Goal: Information Seeking & Learning: Understand process/instructions

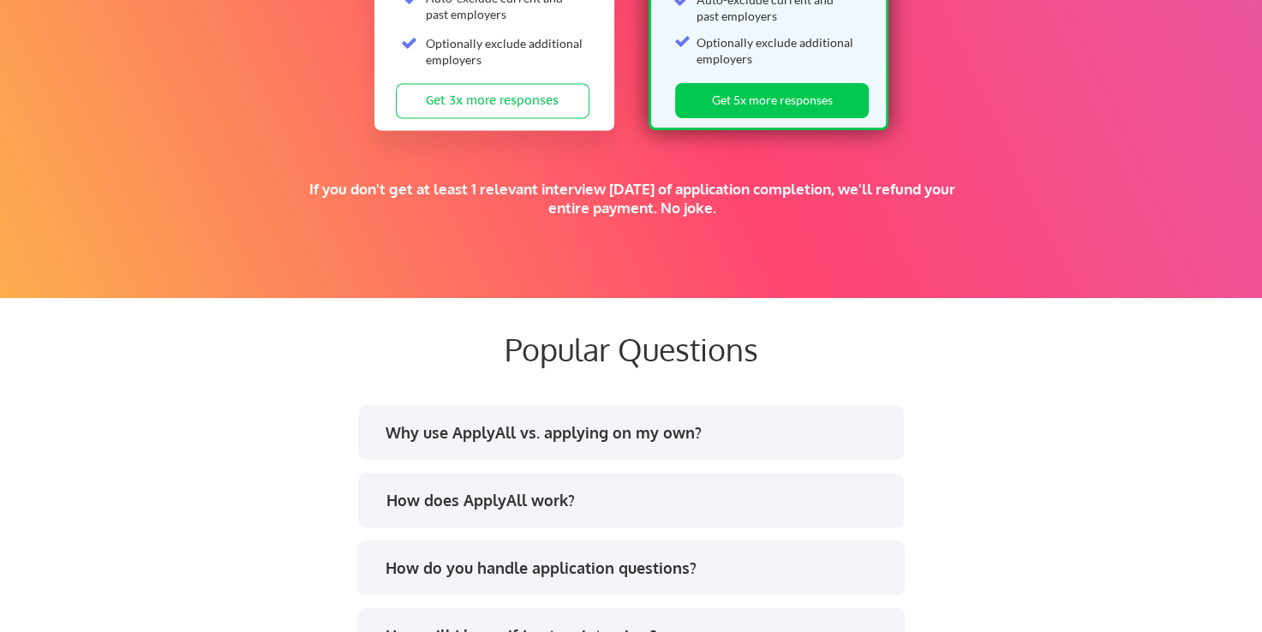
scroll to position [2973, 0]
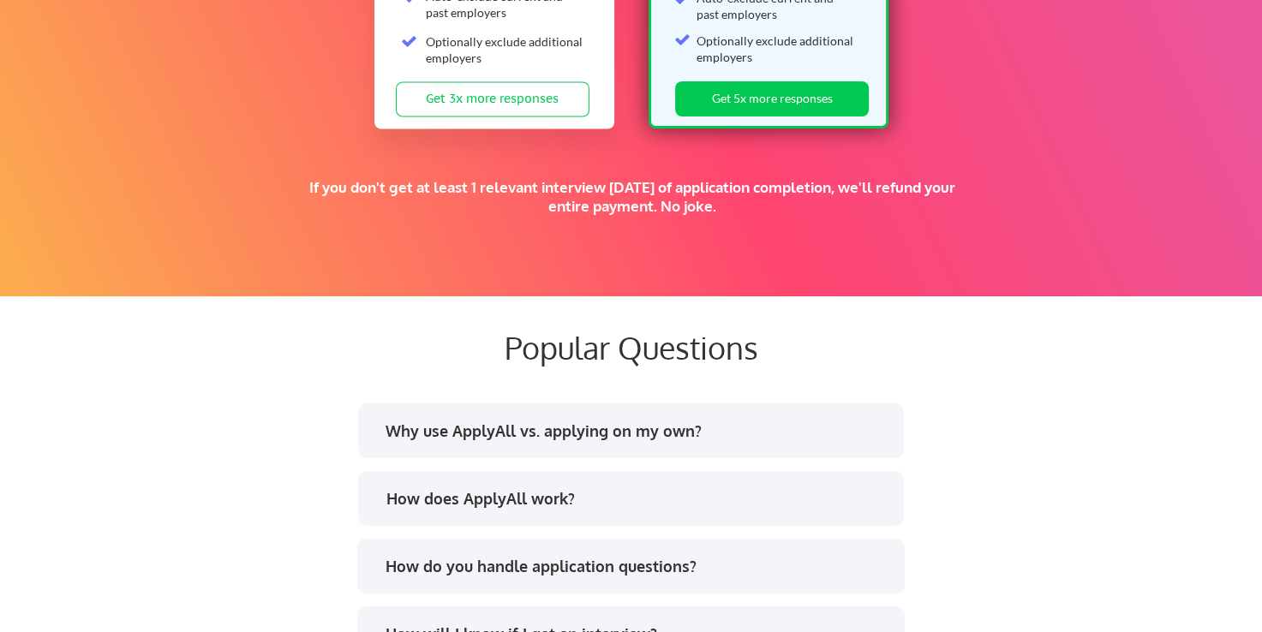
click at [441, 181] on div "If you don't get at least 1 relevant interview [DATE] of application completion…" at bounding box center [631, 196] width 667 height 38
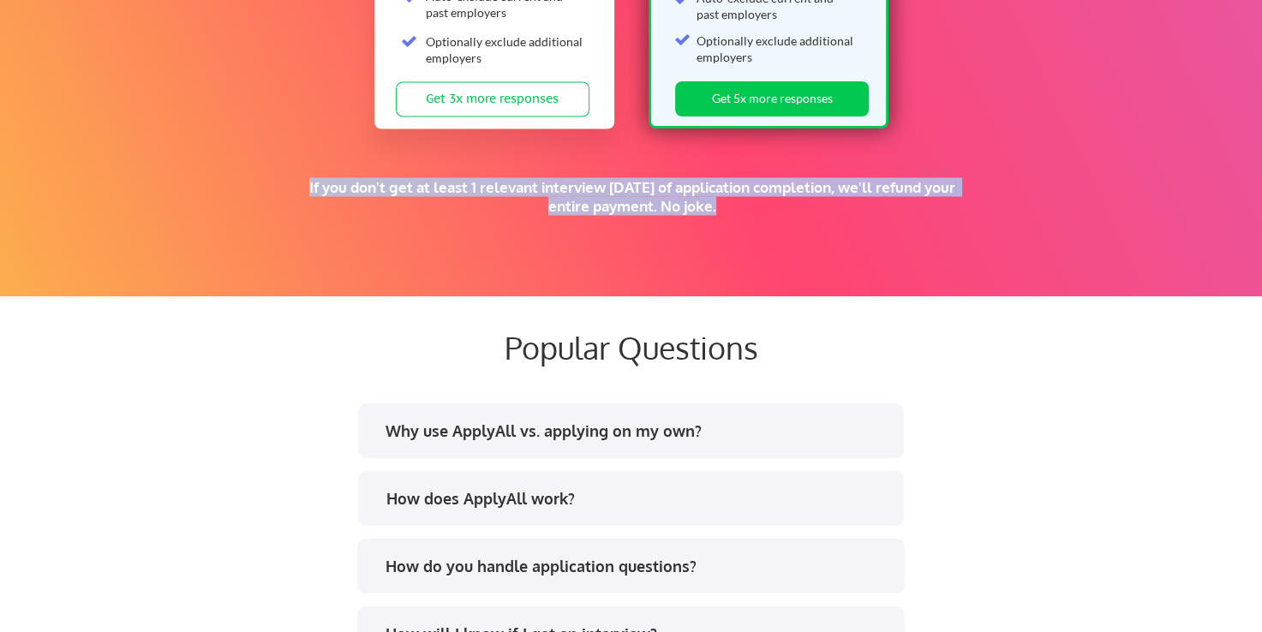
click at [441, 181] on div "If you don't get at least 1 relevant interview [DATE] of application completion…" at bounding box center [631, 196] width 667 height 38
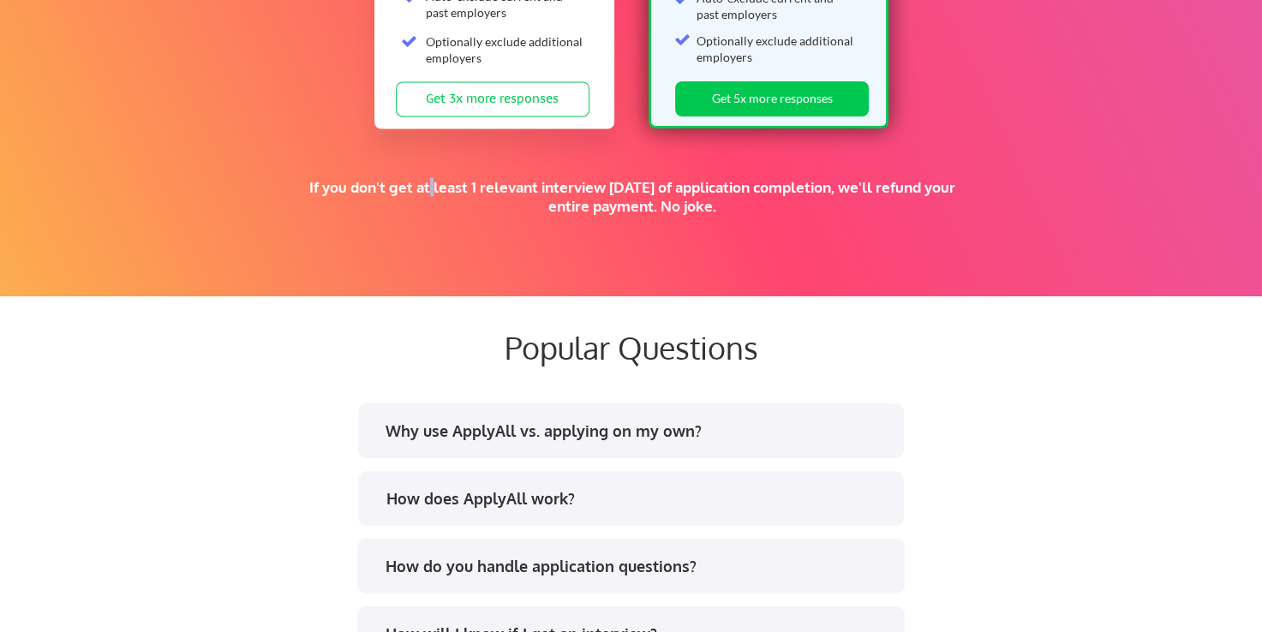
click at [441, 181] on div "If you don't get at least 1 relevant interview [DATE] of application completion…" at bounding box center [631, 196] width 667 height 38
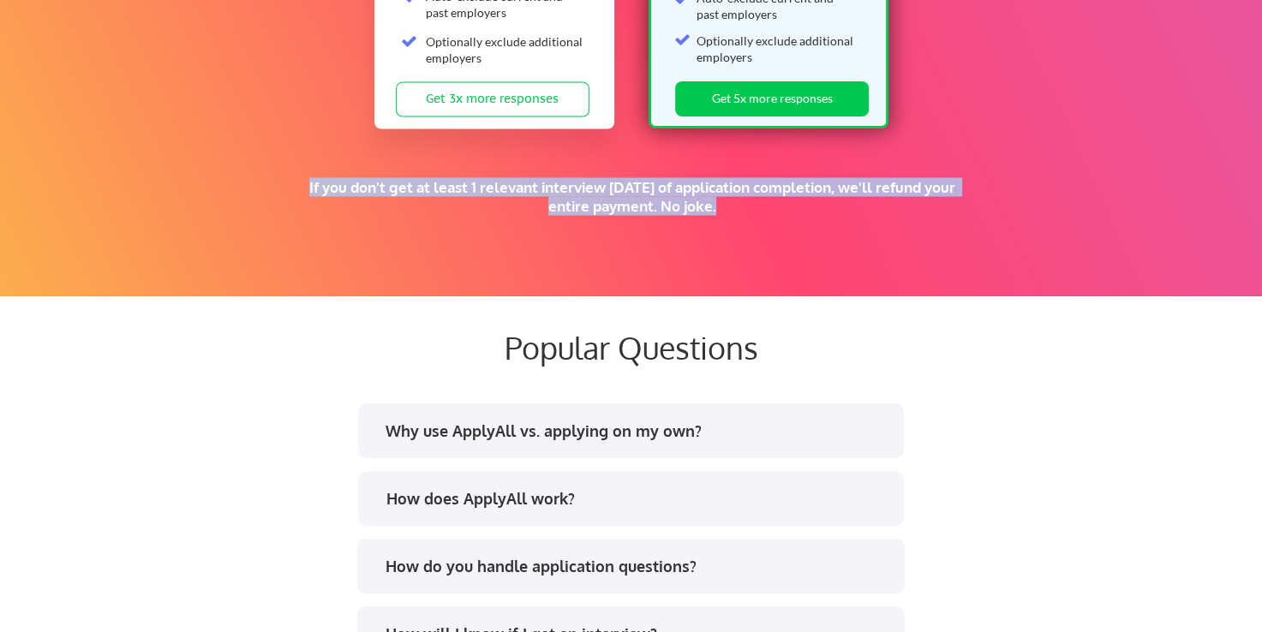
click at [441, 181] on div "If you don't get at least 1 relevant interview [DATE] of application completion…" at bounding box center [631, 196] width 667 height 38
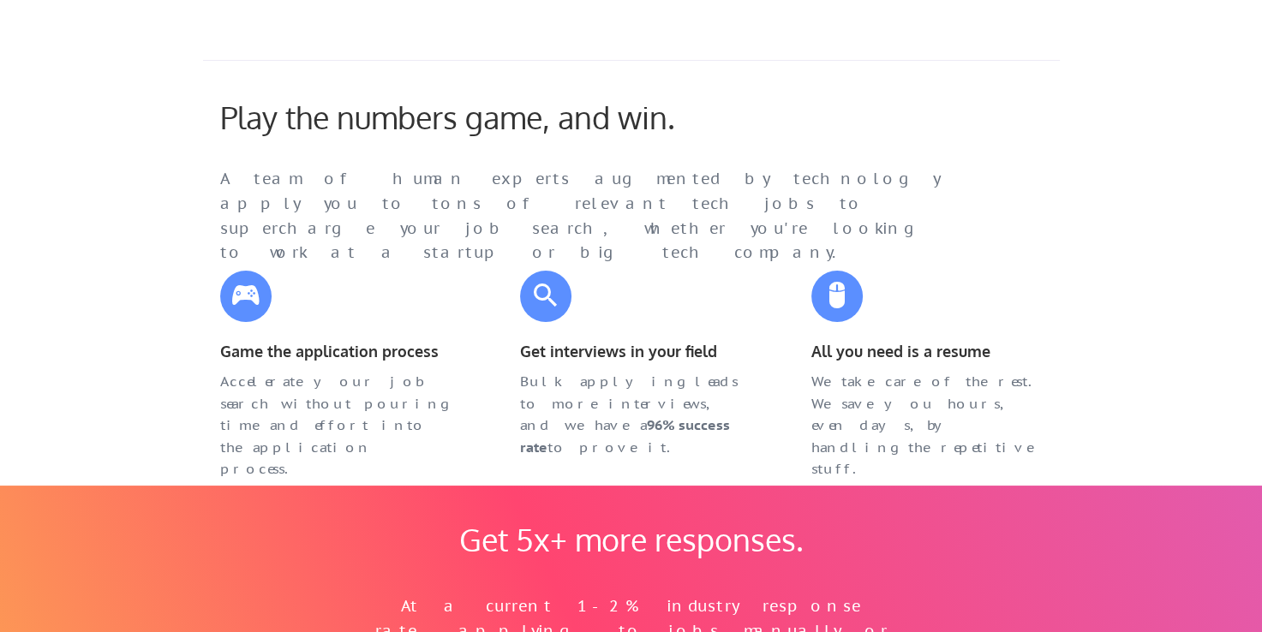
scroll to position [0, 0]
